Goal: Transaction & Acquisition: Book appointment/travel/reservation

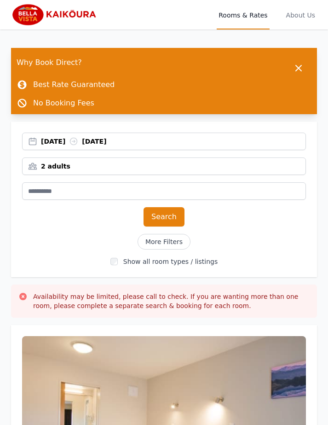
click at [259, 144] on div "[DATE] [DATE]" at bounding box center [173, 141] width 265 height 9
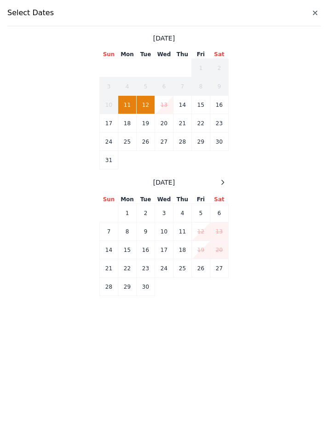
click at [226, 183] on icon at bounding box center [222, 182] width 7 height 7
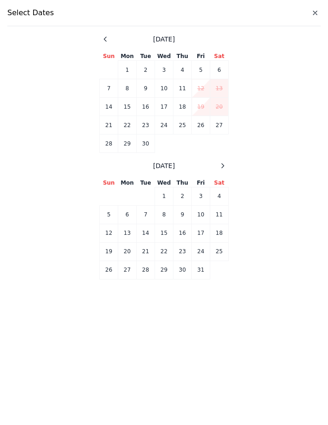
click at [227, 168] on icon at bounding box center [222, 165] width 7 height 7
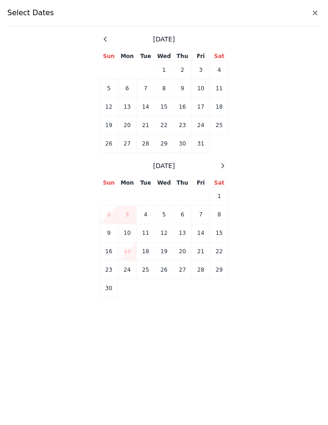
click at [226, 169] on icon at bounding box center [222, 165] width 7 height 7
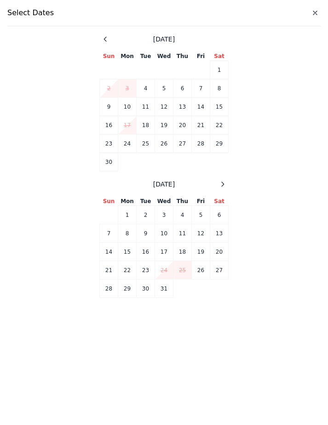
click at [226, 183] on icon at bounding box center [222, 184] width 7 height 7
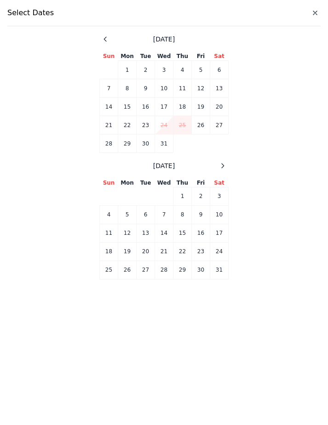
click at [224, 168] on icon at bounding box center [222, 165] width 7 height 7
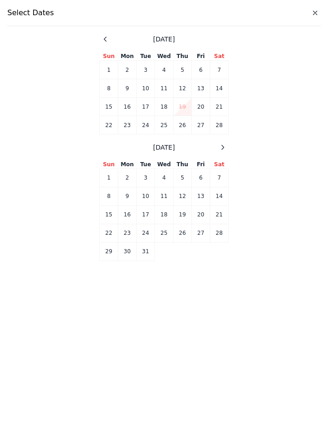
click at [226, 151] on div at bounding box center [222, 147] width 11 height 11
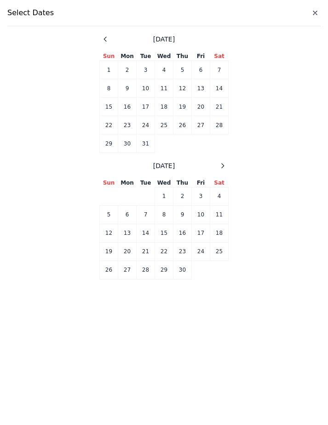
click at [225, 170] on div at bounding box center [222, 165] width 11 height 11
click at [224, 168] on icon at bounding box center [222, 165] width 7 height 7
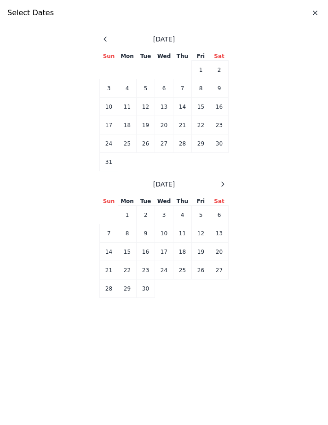
click at [227, 186] on div at bounding box center [222, 184] width 11 height 11
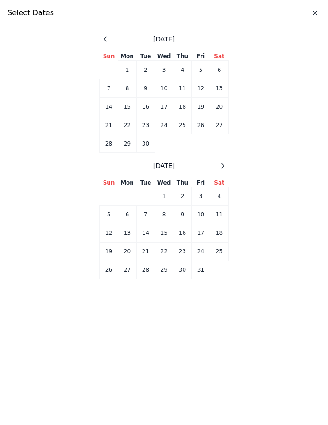
click at [228, 168] on div at bounding box center [222, 165] width 11 height 11
click at [223, 169] on icon at bounding box center [222, 165] width 7 height 7
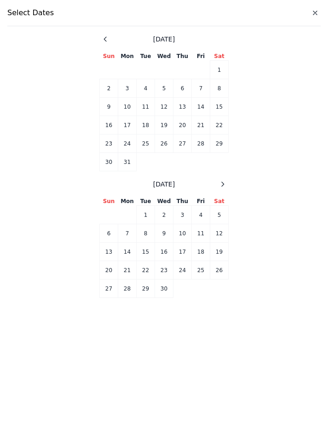
click at [227, 186] on div at bounding box center [222, 184] width 11 height 11
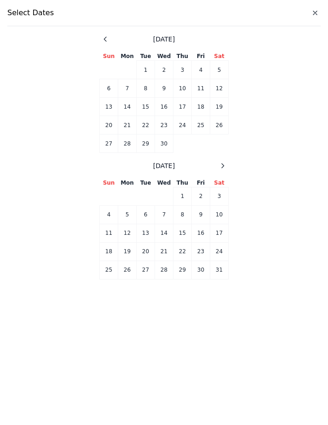
click at [225, 168] on icon at bounding box center [222, 165] width 7 height 7
click at [223, 146] on td "31" at bounding box center [220, 144] width 18 height 18
click at [150, 195] on td "3" at bounding box center [146, 196] width 18 height 18
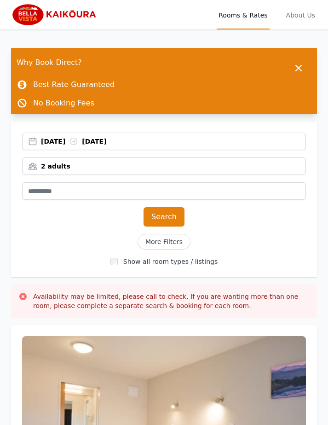
click at [162, 216] on button "Search" at bounding box center [164, 216] width 41 height 19
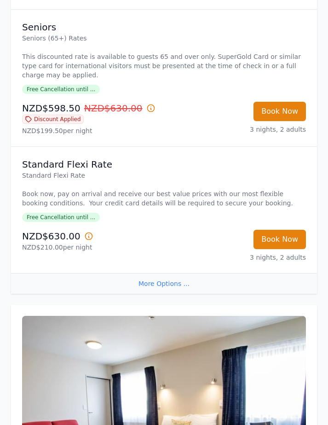
scroll to position [1864, 0]
